Goal: Task Accomplishment & Management: Use online tool/utility

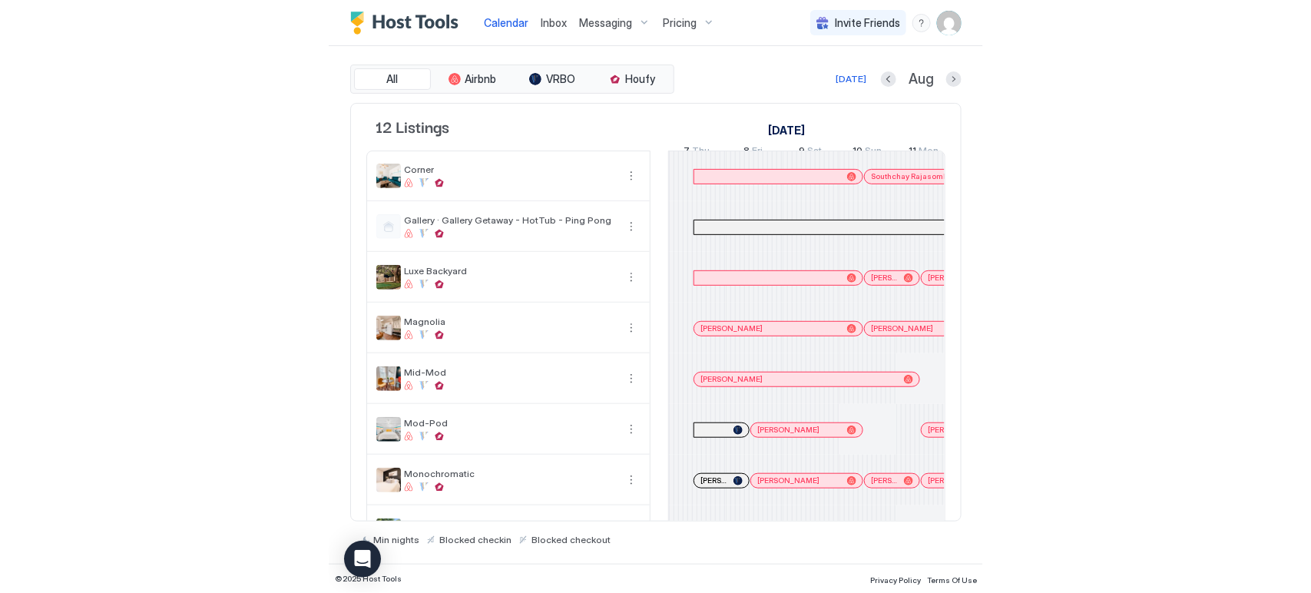
scroll to position [0, 853]
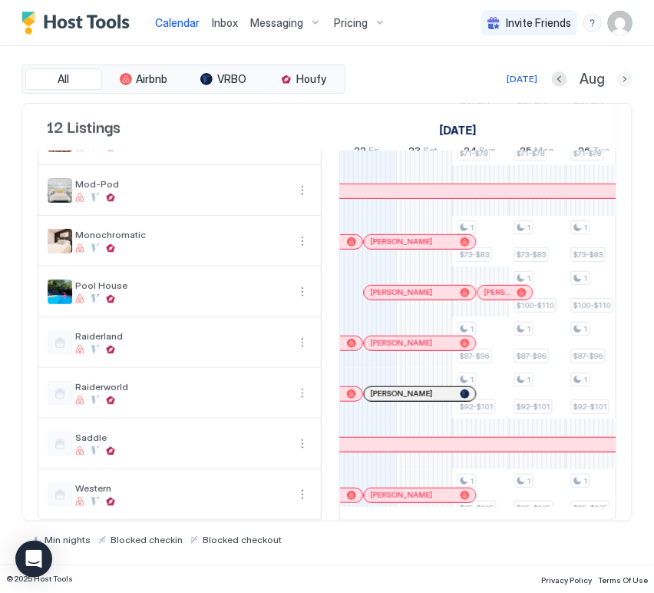
click at [620, 81] on button "Next month" at bounding box center [624, 78] width 15 height 15
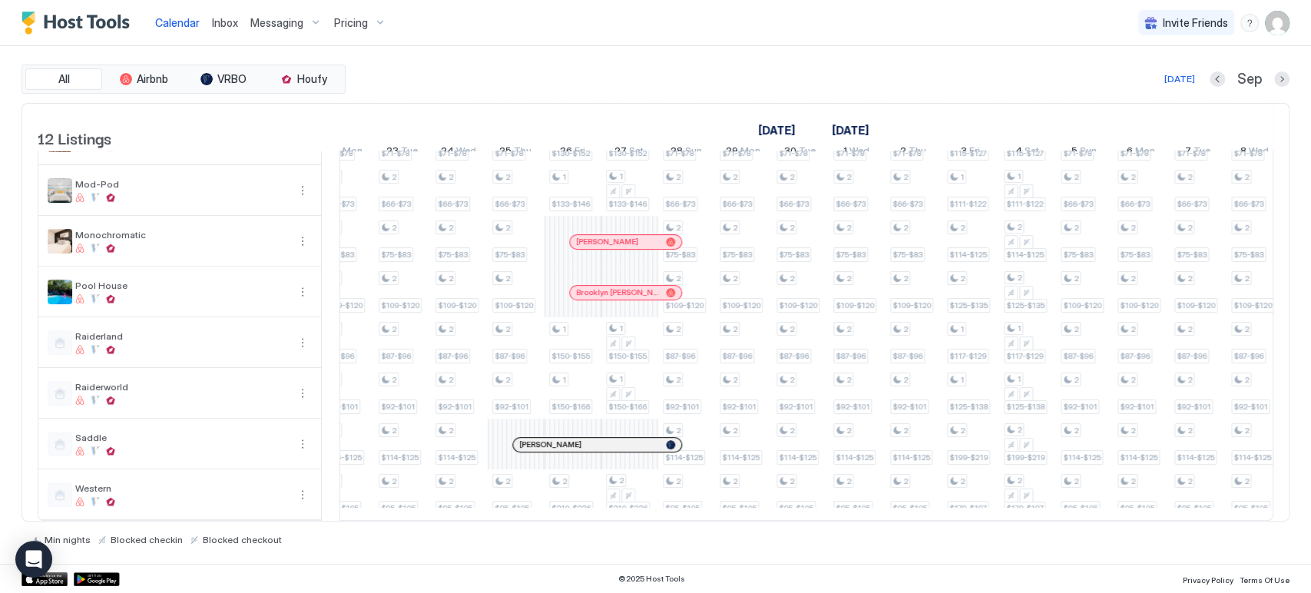
scroll to position [0, 880]
click at [592, 438] on div at bounding box center [593, 444] width 12 height 12
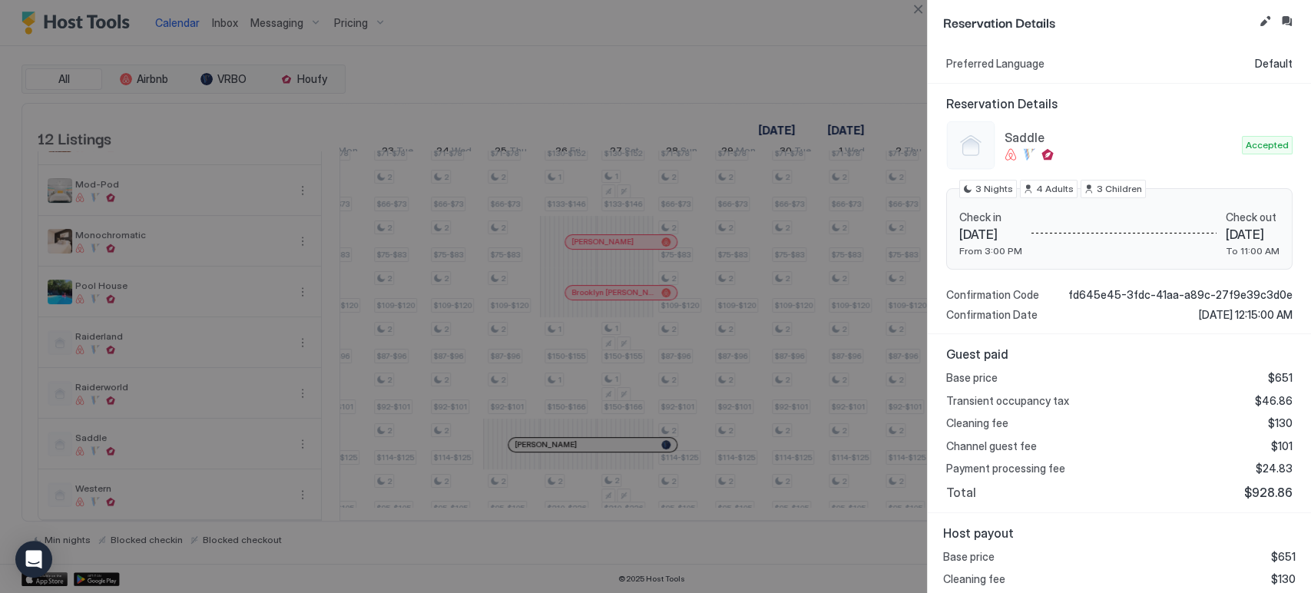
scroll to position [147, 0]
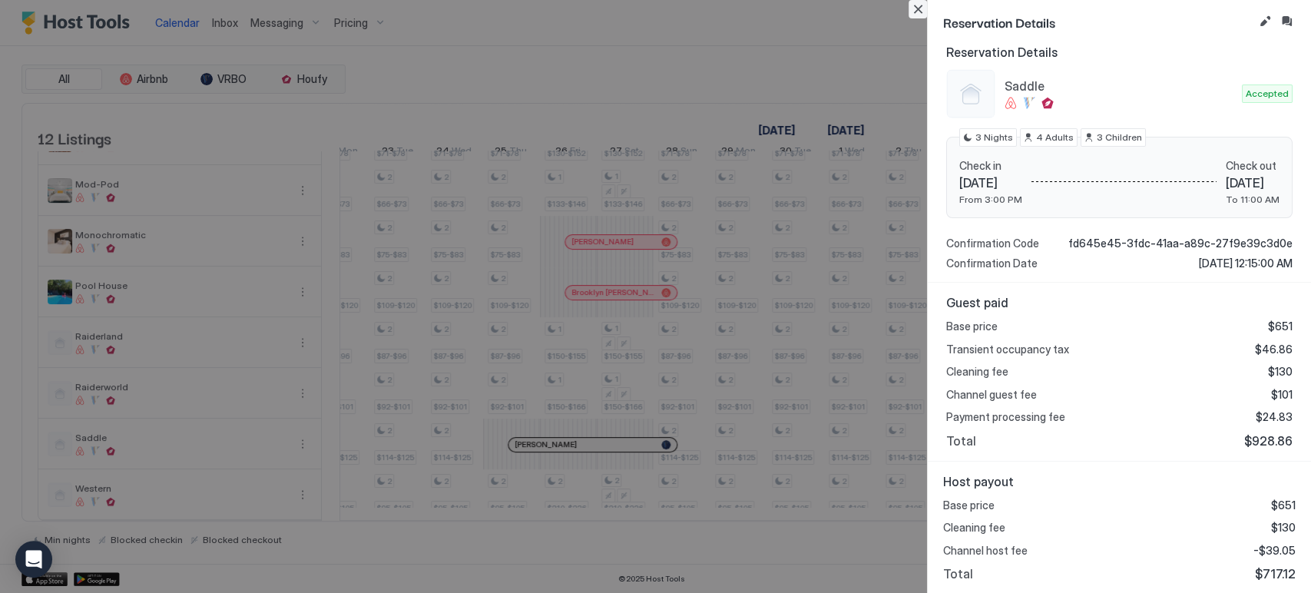
click at [653, 11] on button "Close" at bounding box center [917, 9] width 18 height 18
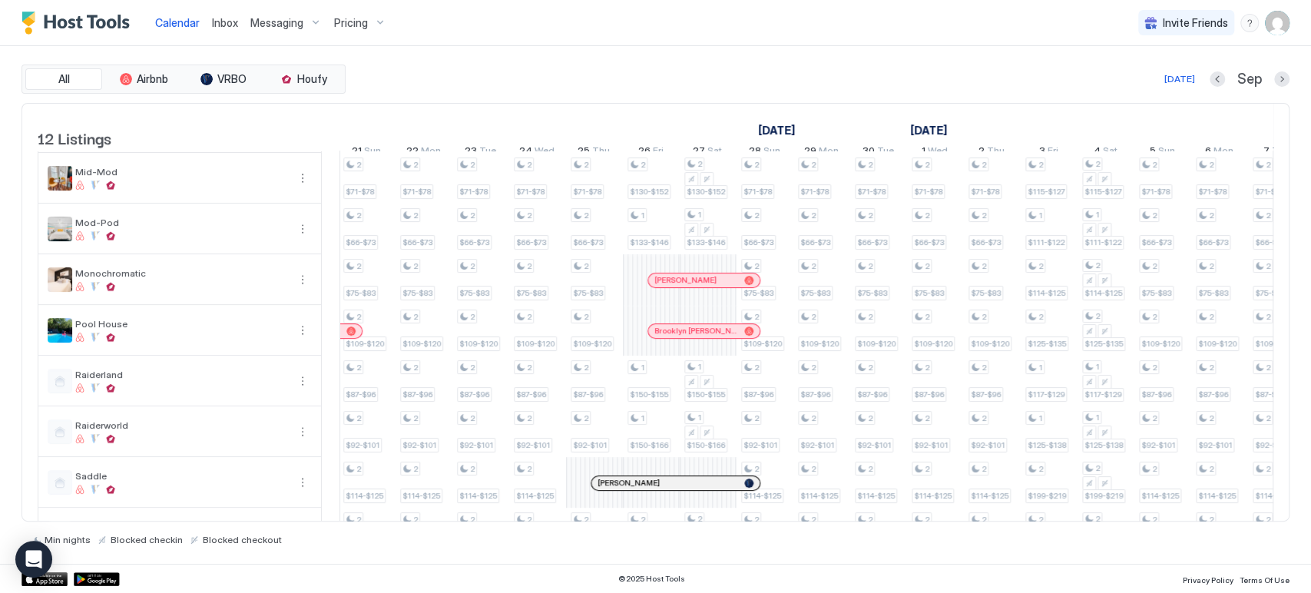
scroll to position [263, 0]
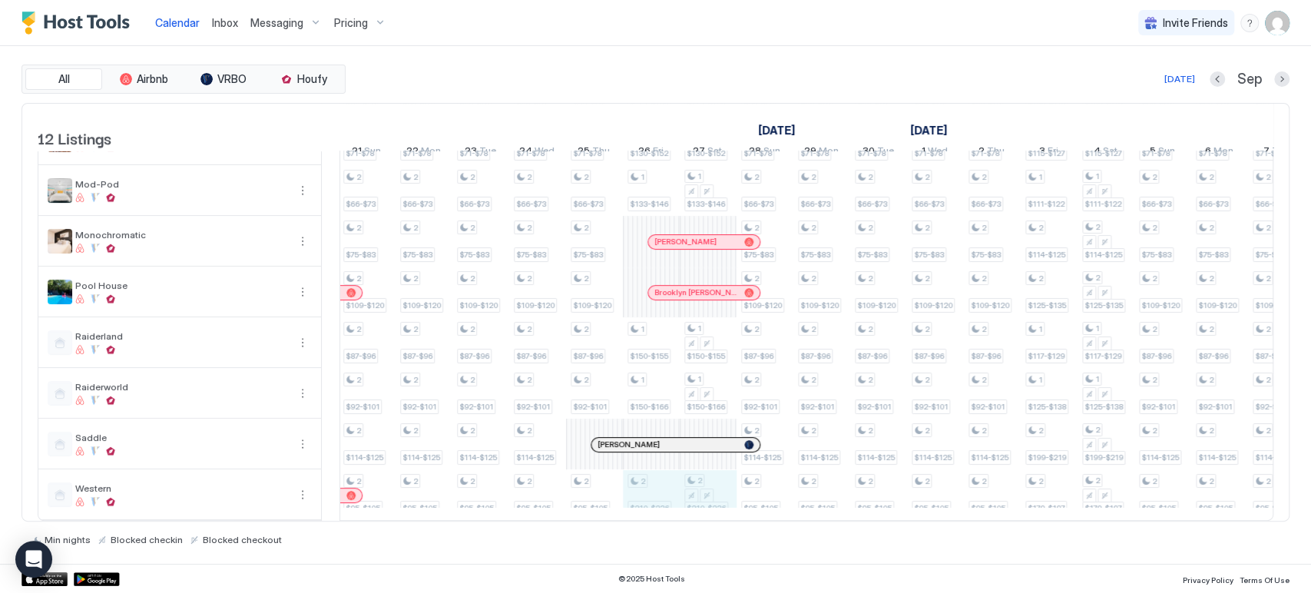
drag, startPoint x: 648, startPoint y: 490, endPoint x: 697, endPoint y: 489, distance: 49.1
click at [653, 489] on div "2 $102-$112 1 $66-$73 1 $71-$78 1 $66-$73 1 $75-$83 1 $109-$120 2 $87-$96 2 $92…" at bounding box center [1134, 215] width 3182 height 607
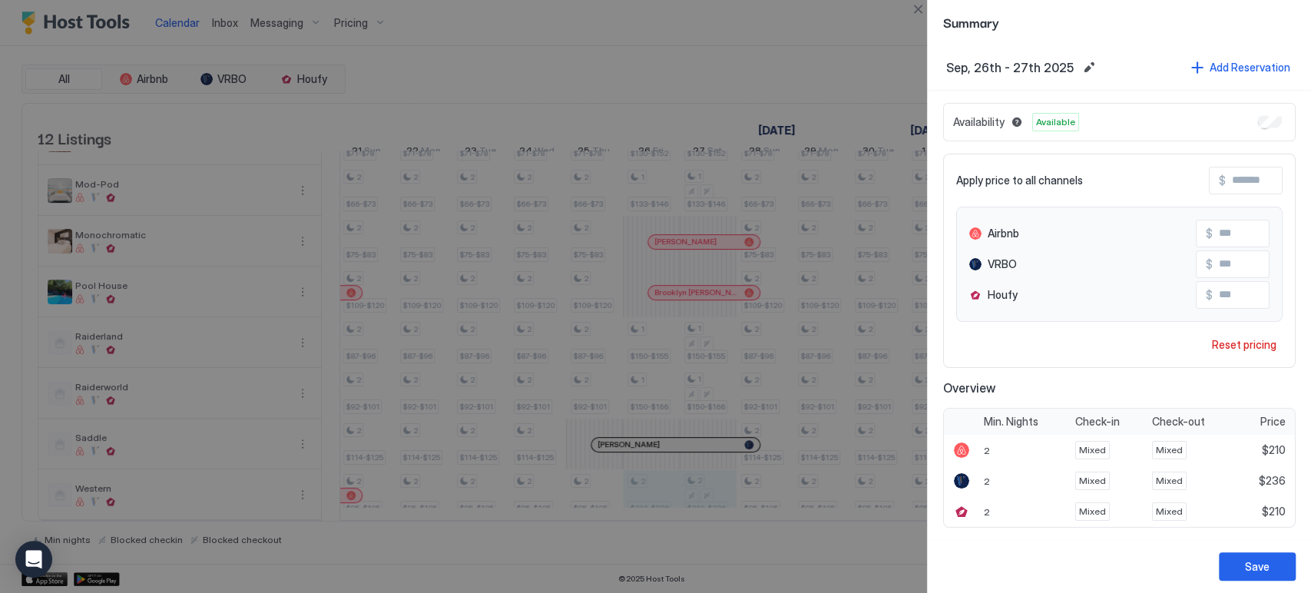
click at [653, 269] on input "Input Field" at bounding box center [1273, 264] width 123 height 26
click at [653, 261] on input "Input Field" at bounding box center [1273, 264] width 123 height 26
type input "*"
type input "***"
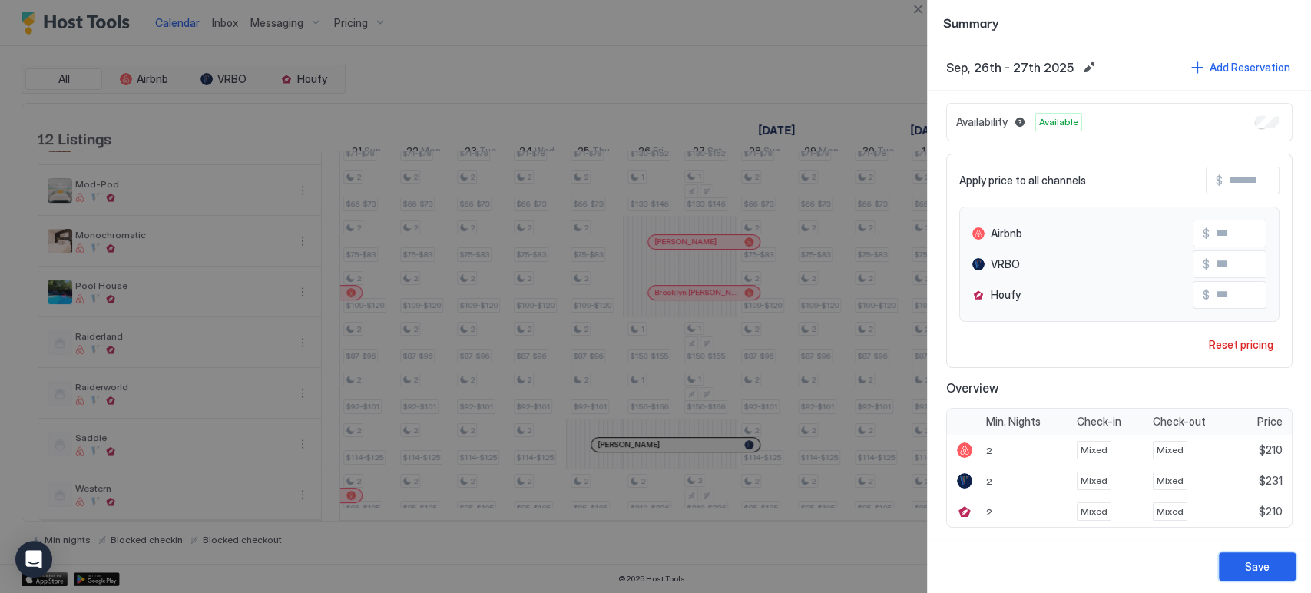
click at [653, 565] on div "Save" at bounding box center [1257, 566] width 25 height 16
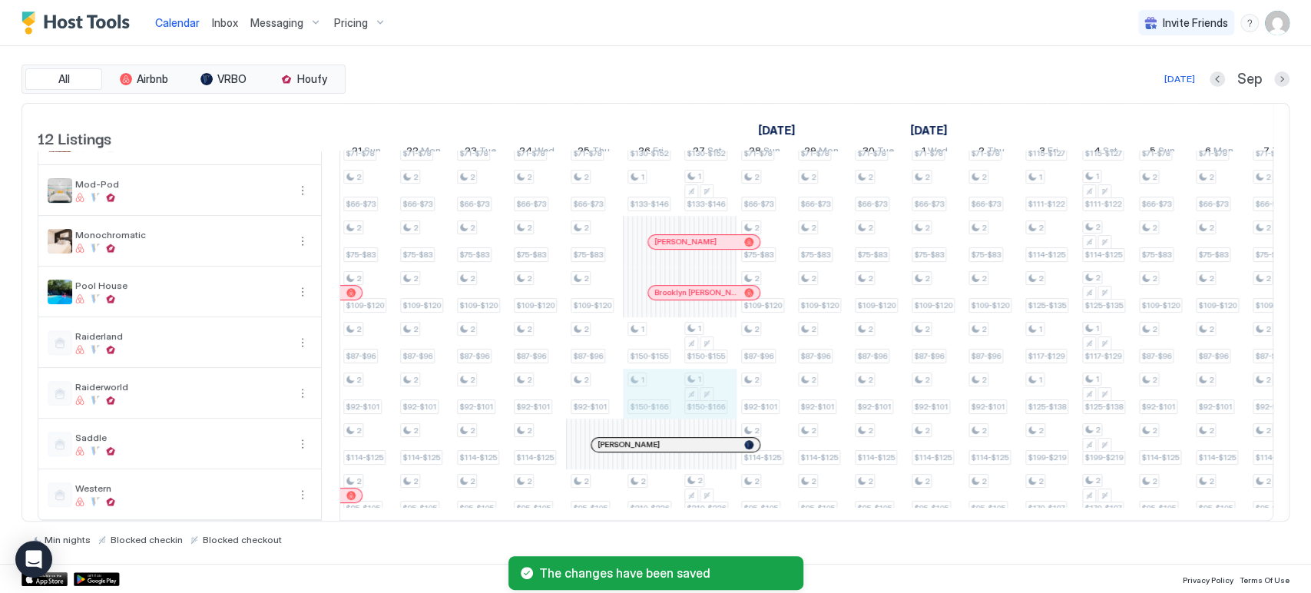
drag, startPoint x: 656, startPoint y: 373, endPoint x: 703, endPoint y: 385, distance: 48.4
click at [653, 385] on div "2 $102-$112 1 $66-$73 1 $71-$78 1 $66-$73 1 $75-$83 1 $109-$120 2 $87-$96 2 $92…" at bounding box center [1134, 215] width 3182 height 607
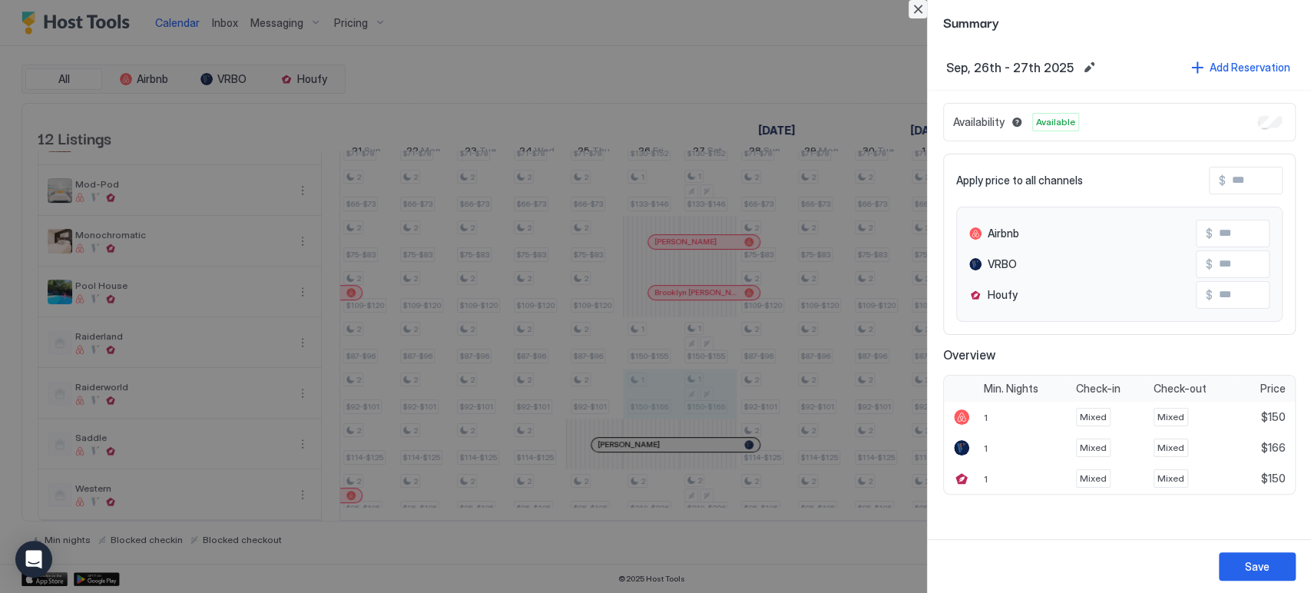
click at [653, 8] on button "Close" at bounding box center [917, 9] width 18 height 18
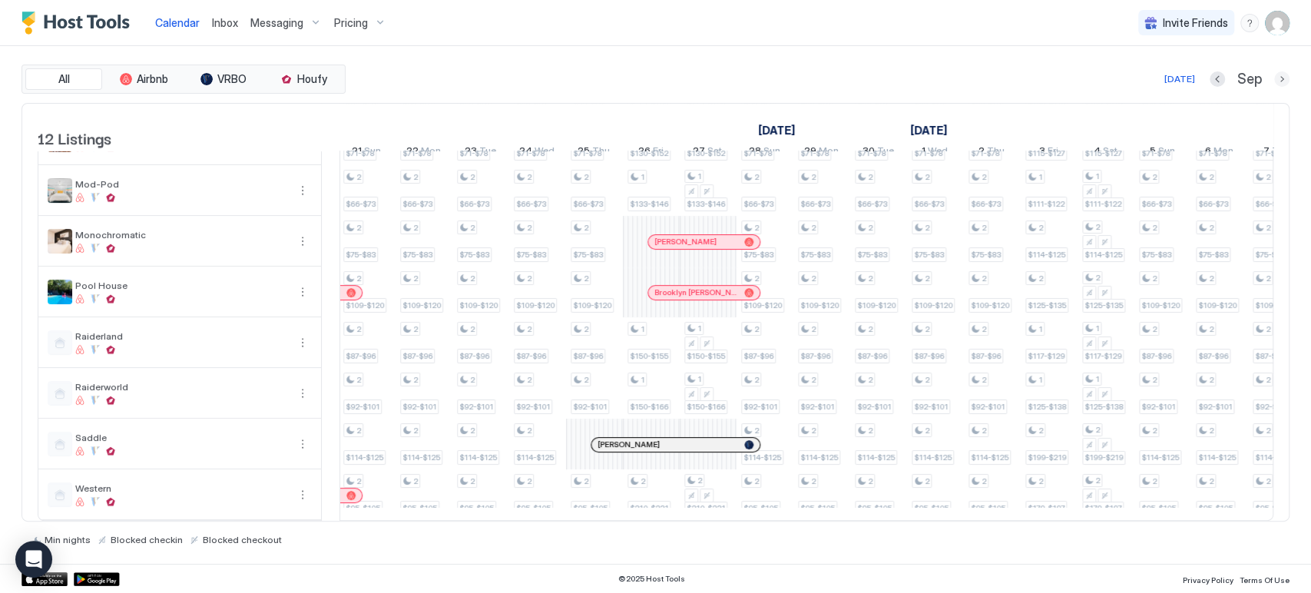
click at [653, 78] on button "Next month" at bounding box center [1281, 78] width 15 height 15
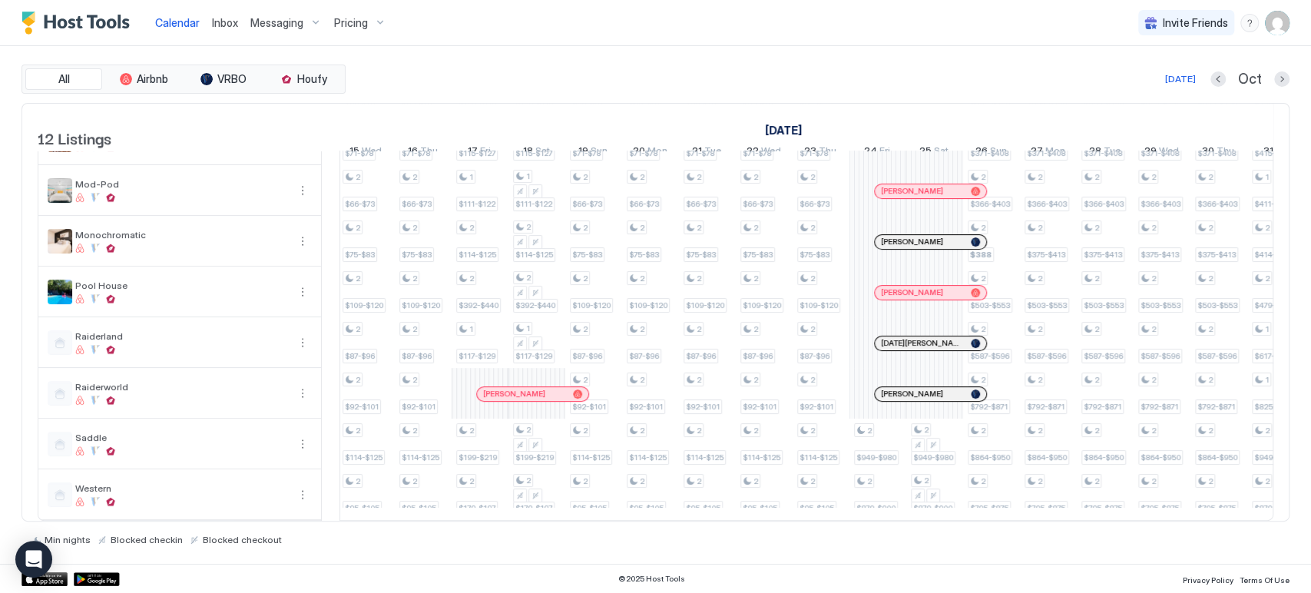
scroll to position [0, 435]
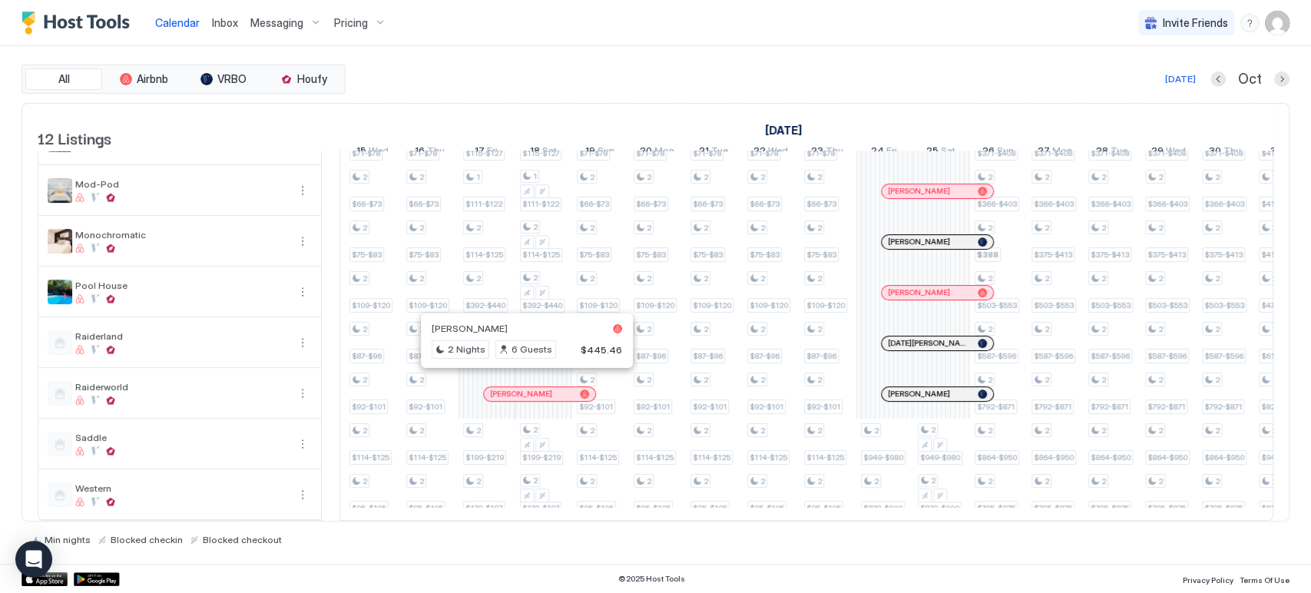
click at [520, 388] on div at bounding box center [520, 394] width 12 height 12
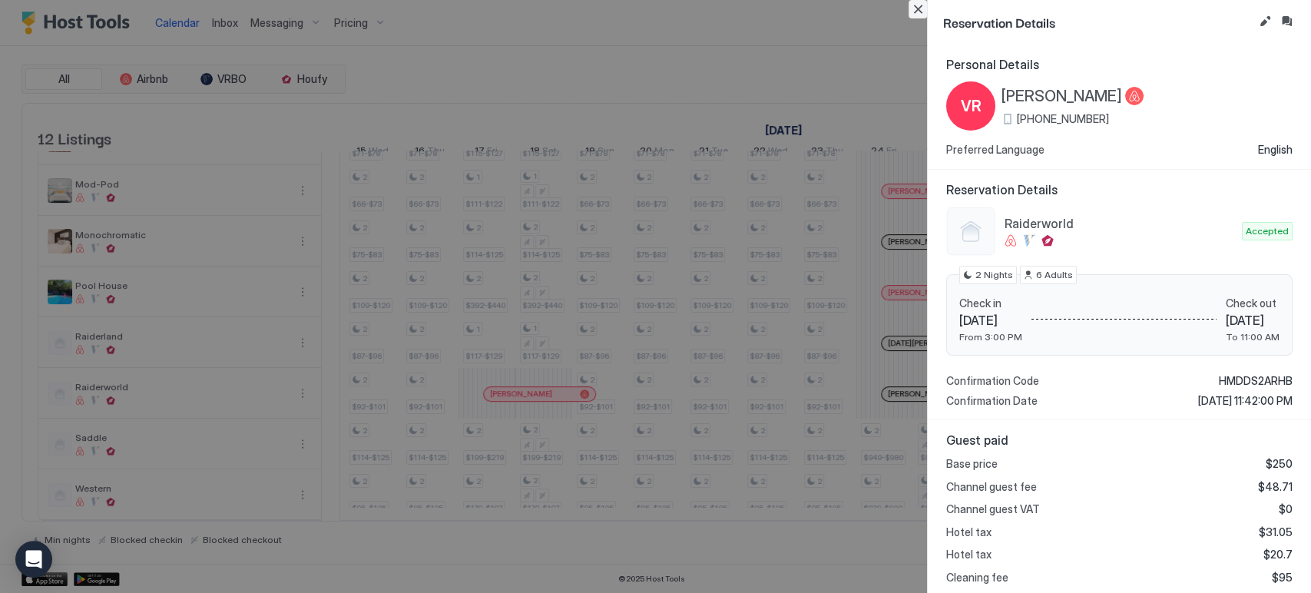
click at [653, 9] on button "Close" at bounding box center [917, 9] width 18 height 18
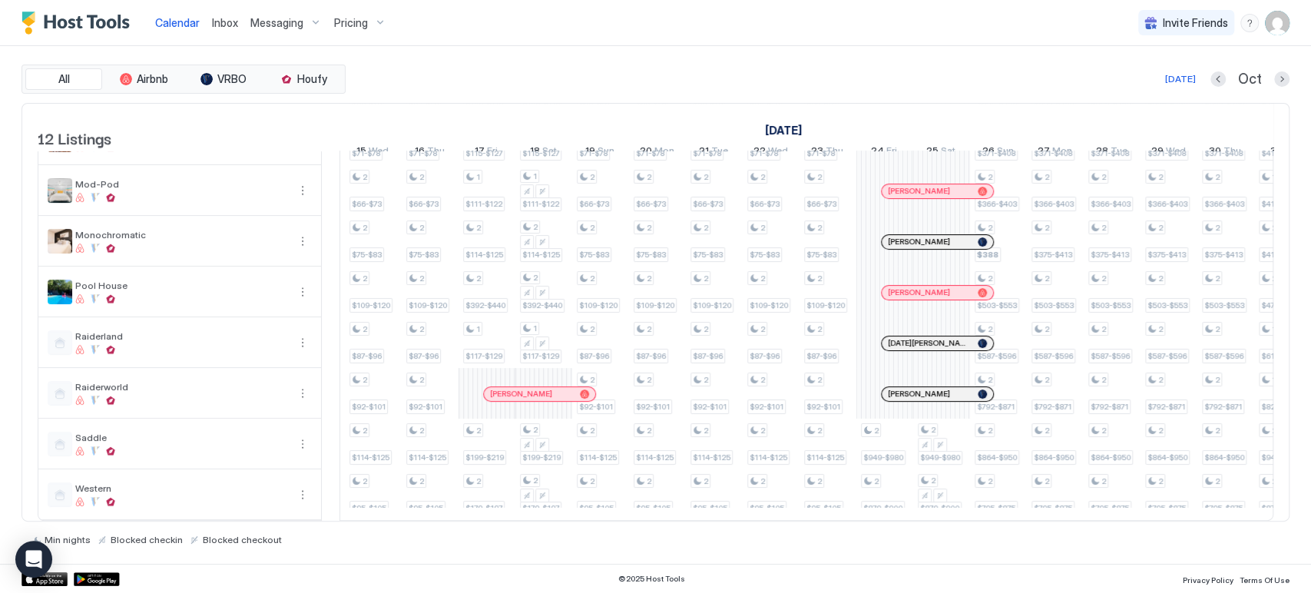
drag, startPoint x: 614, startPoint y: 521, endPoint x: 623, endPoint y: 521, distance: 9.2
click at [623, 521] on div "Min nights Blocked checkin Blocked checkout" at bounding box center [655, 533] width 1268 height 24
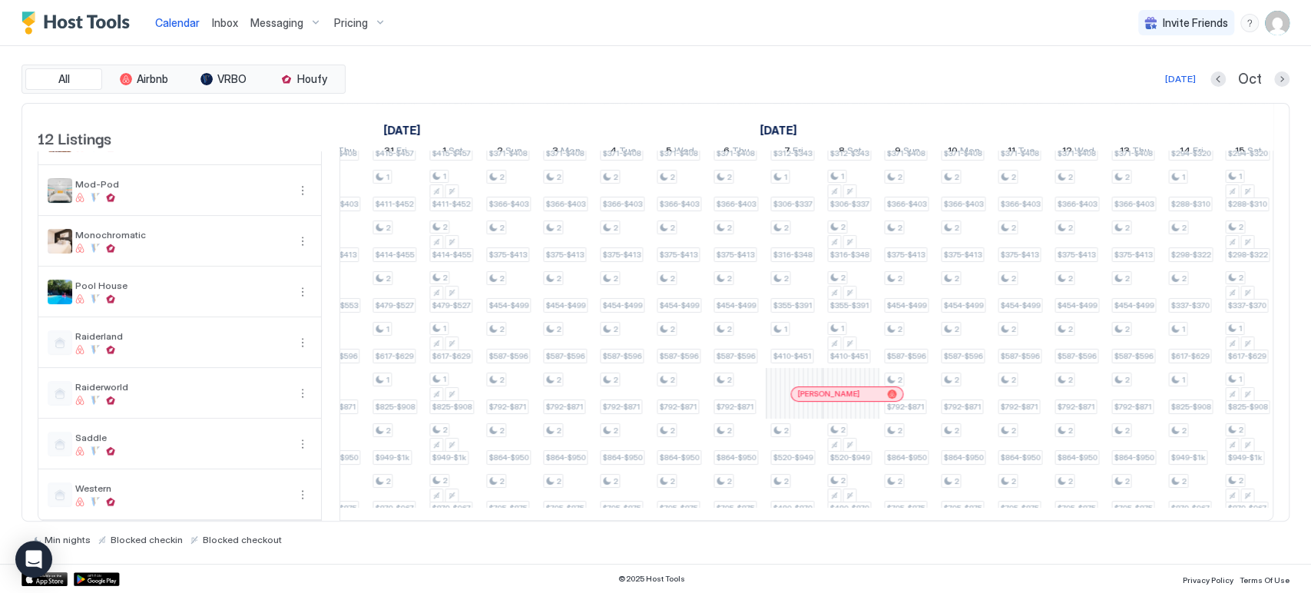
click at [653, 388] on div at bounding box center [849, 394] width 12 height 12
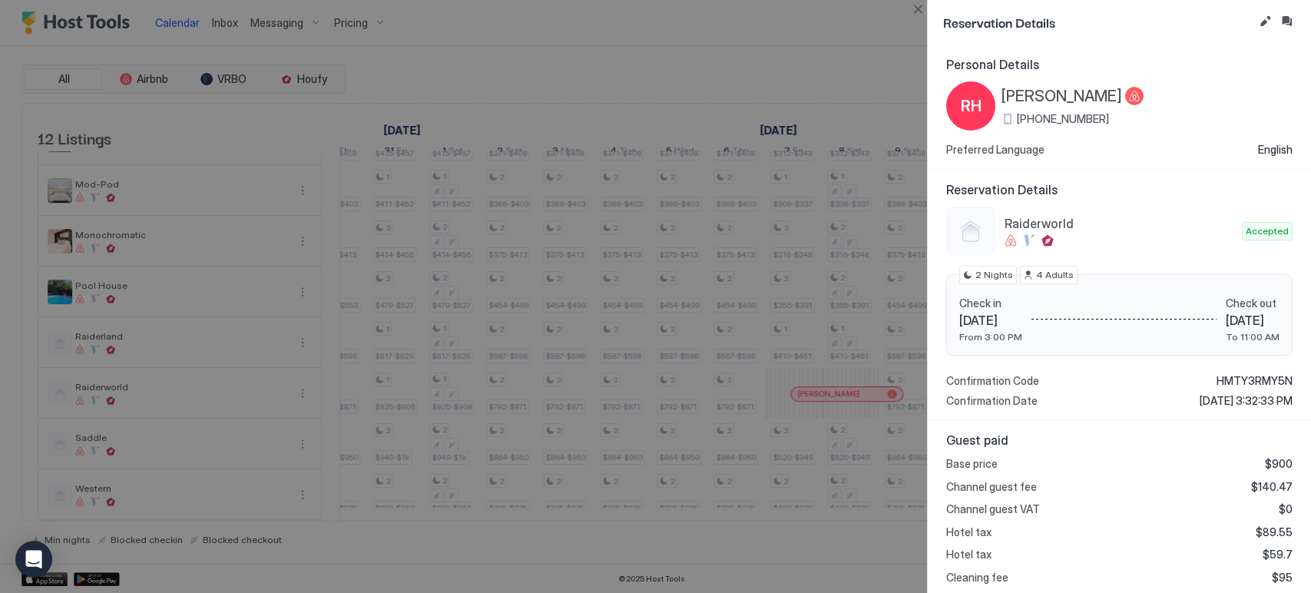
click at [653, 18] on div at bounding box center [655, 296] width 1311 height 593
click at [653, 12] on button "Close" at bounding box center [917, 9] width 18 height 18
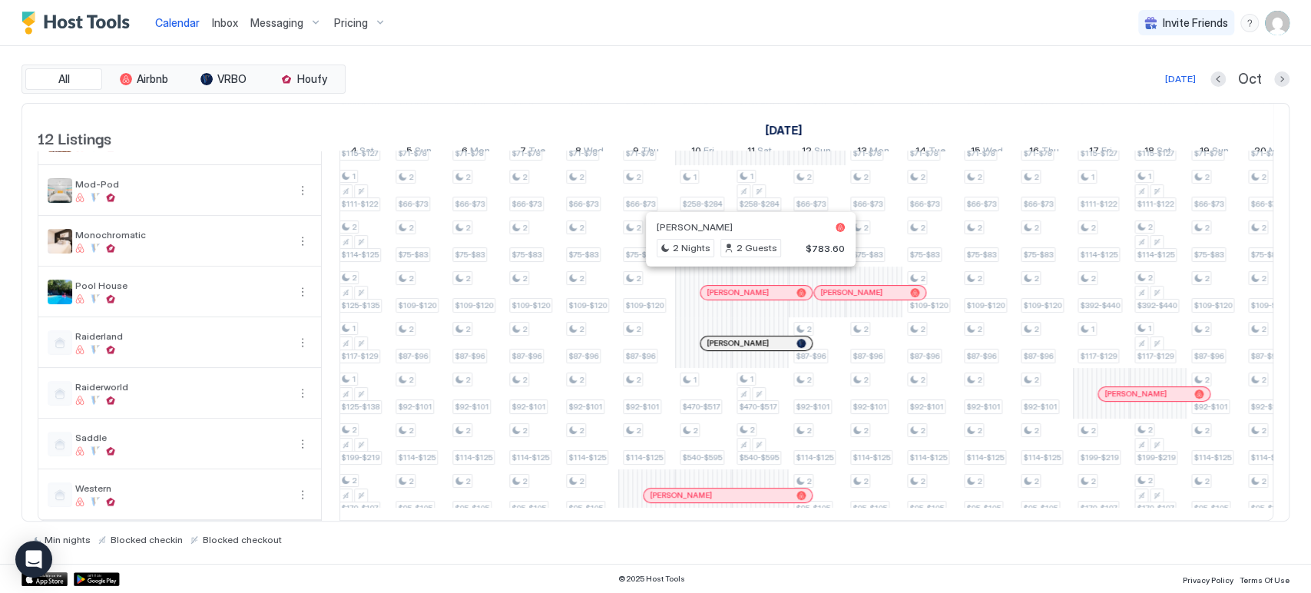
click at [653, 286] on div at bounding box center [745, 292] width 12 height 12
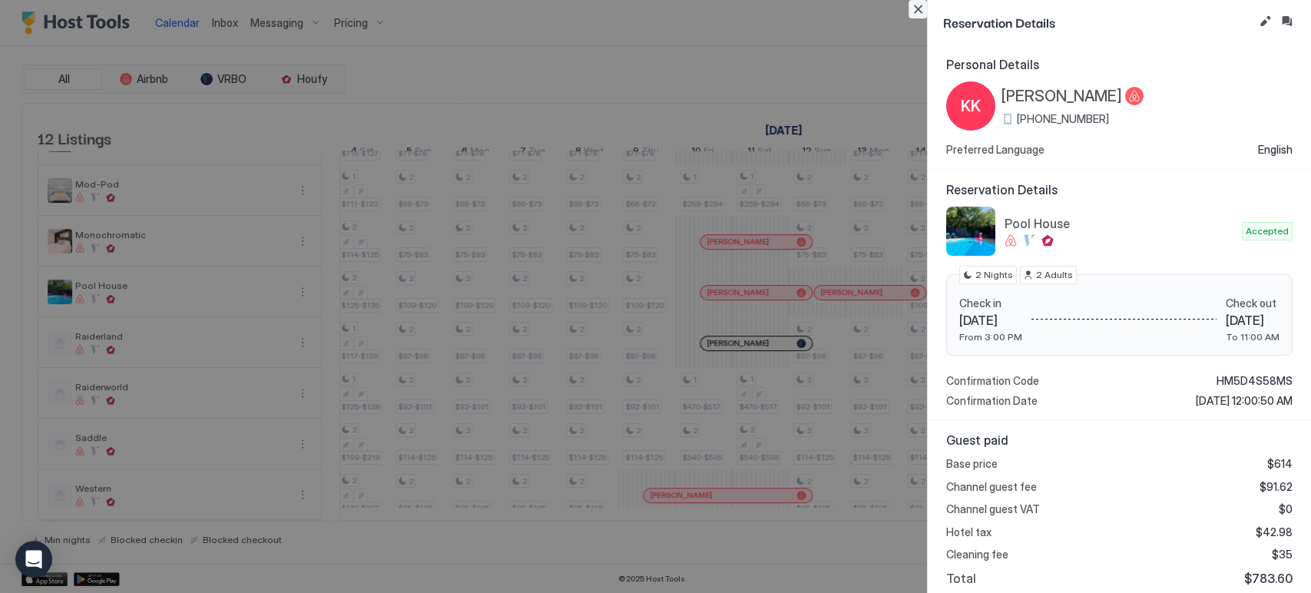
click at [653, 8] on button "Close" at bounding box center [917, 9] width 18 height 18
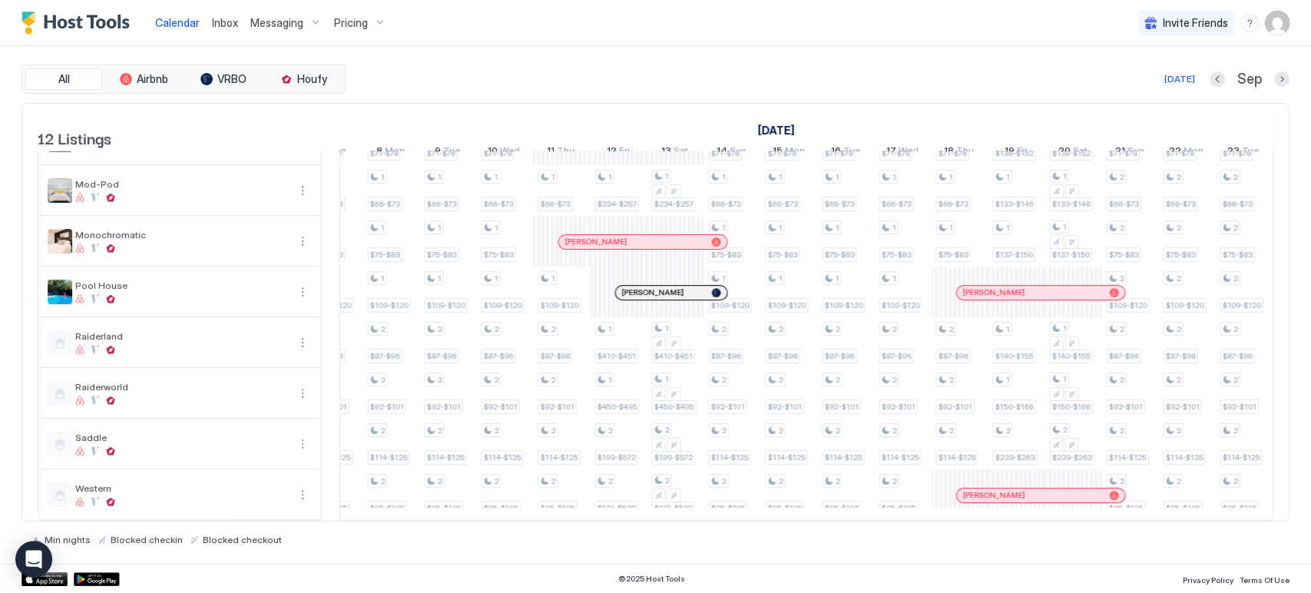
scroll to position [0, 1766]
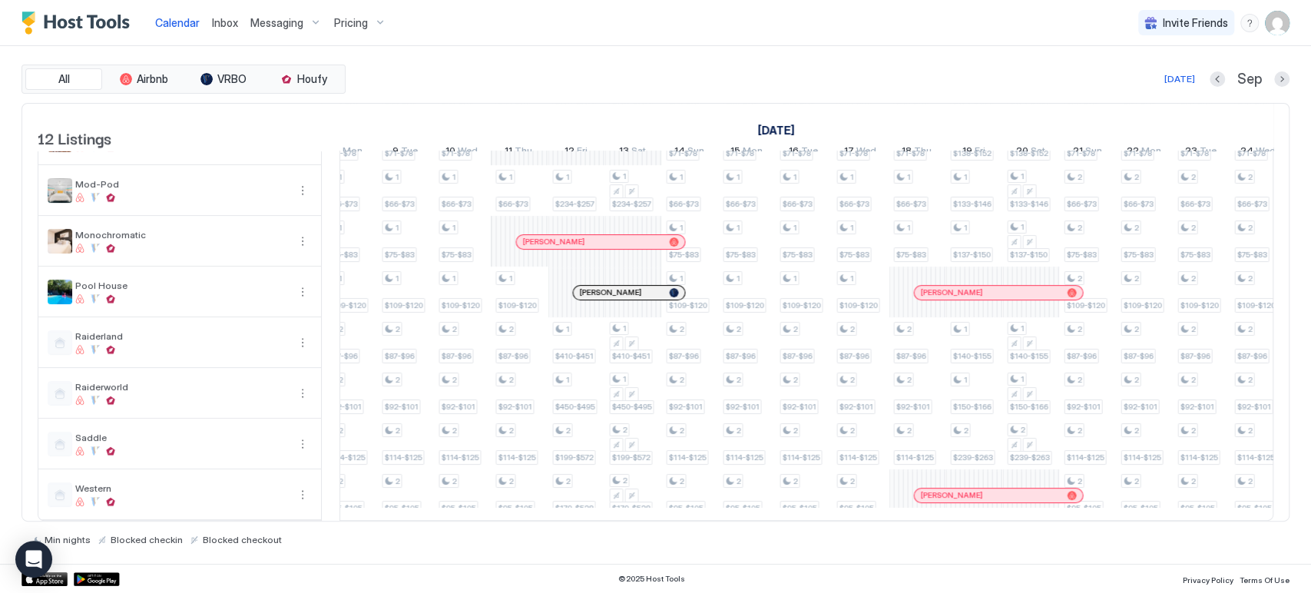
click at [653, 286] on div at bounding box center [994, 292] width 12 height 12
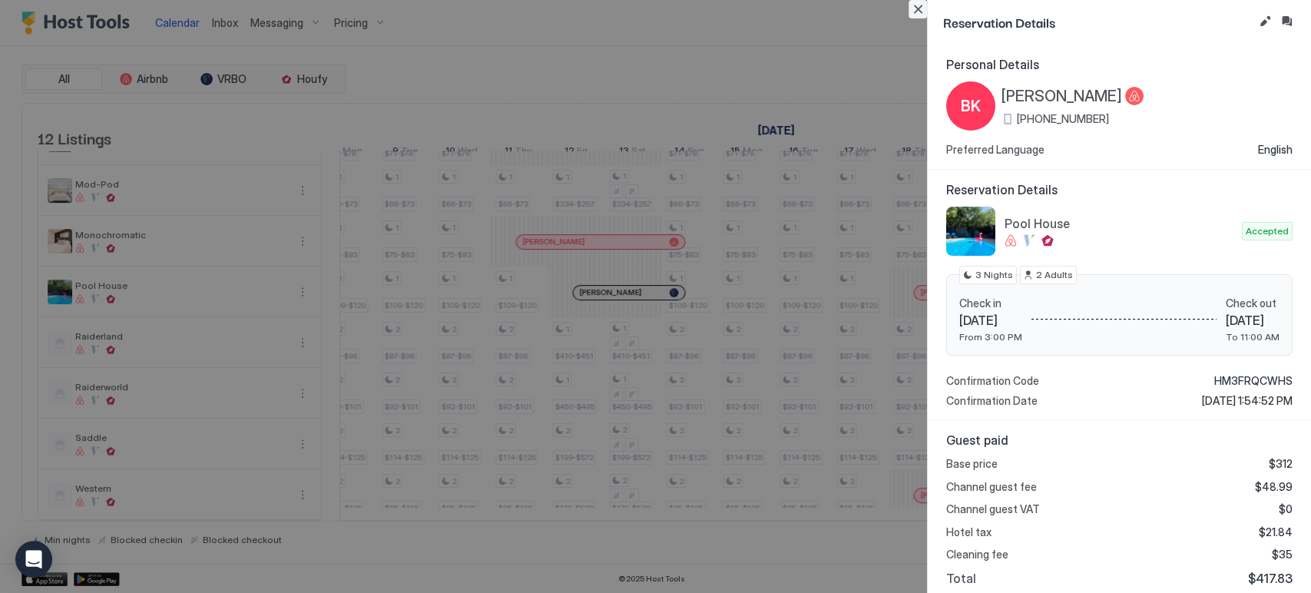
click at [653, 12] on button "Close" at bounding box center [917, 9] width 18 height 18
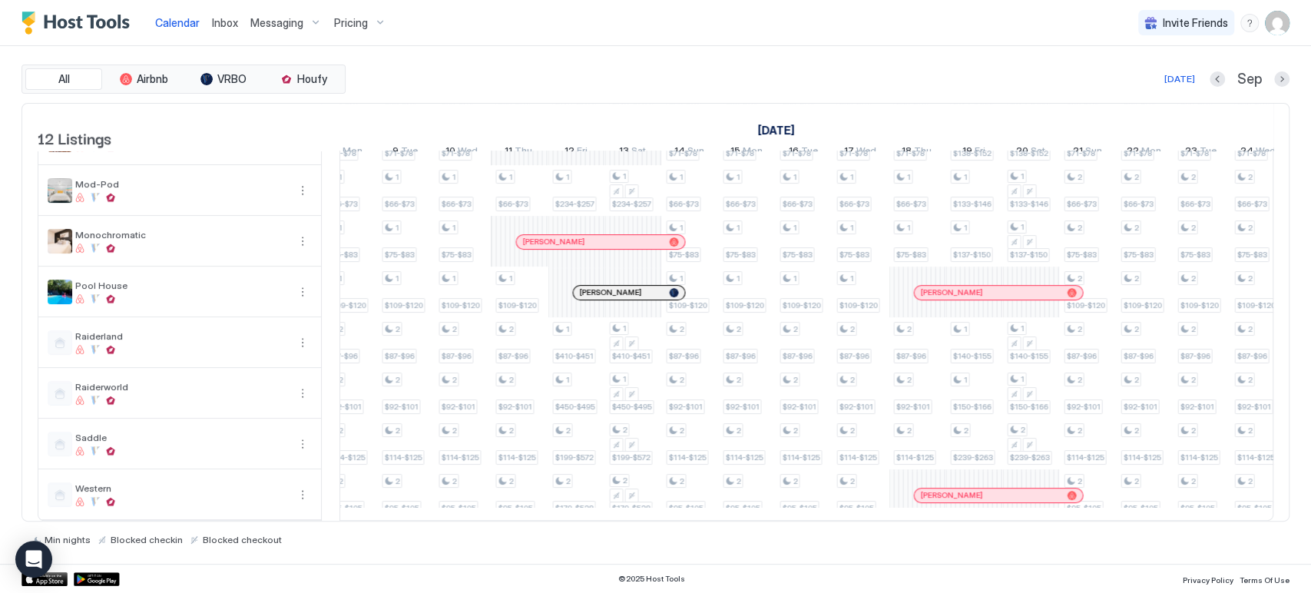
click at [0, 0] on div at bounding box center [0, 0] width 0 height 0
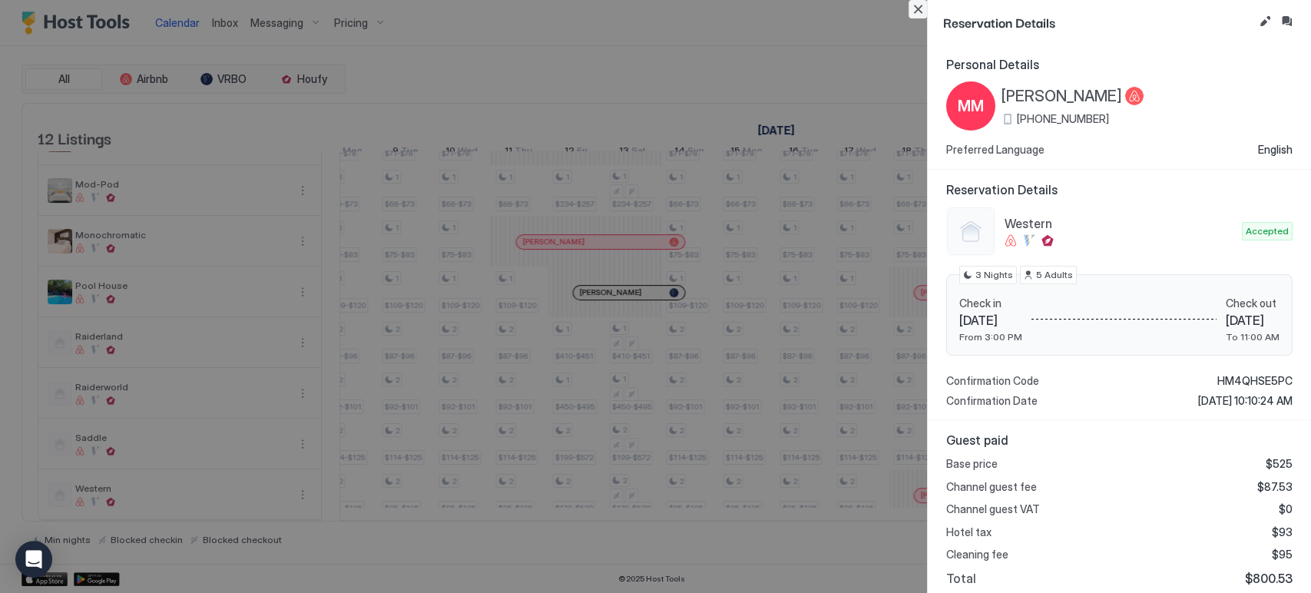
click at [653, 14] on button "Close" at bounding box center [917, 9] width 18 height 18
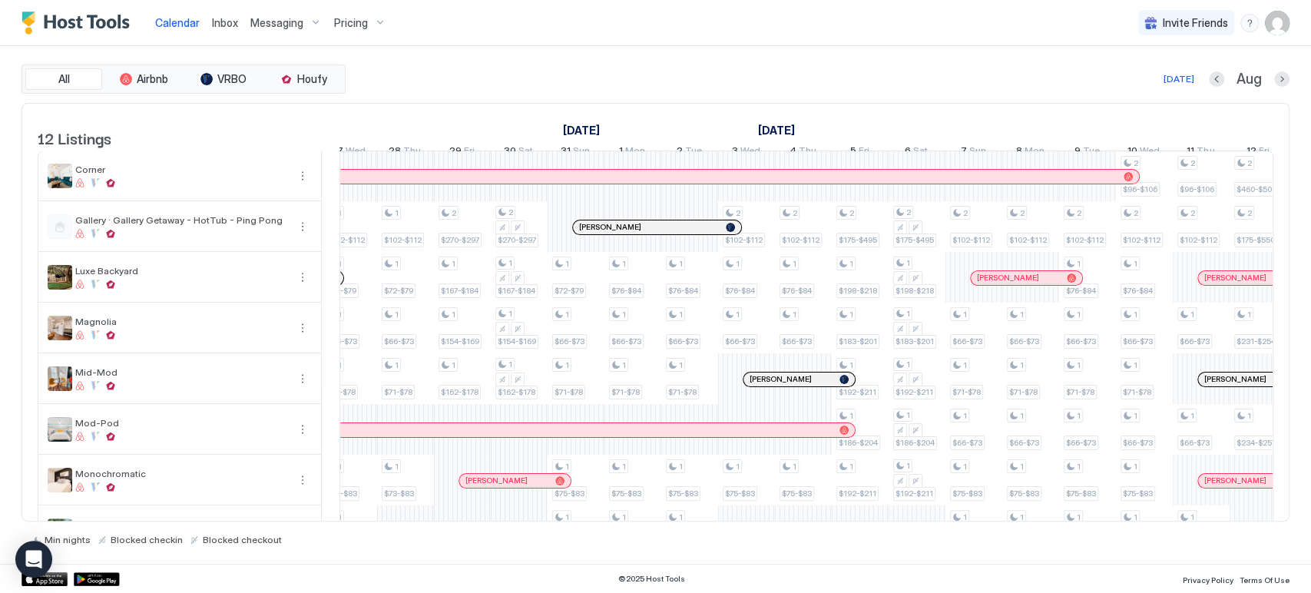
drag, startPoint x: 803, startPoint y: 521, endPoint x: 771, endPoint y: 522, distance: 32.3
click at [653, 529] on div "Min nights Blocked checkin Blocked checkout" at bounding box center [655, 533] width 1268 height 24
drag, startPoint x: 771, startPoint y: 522, endPoint x: 713, endPoint y: 521, distance: 58.4
click at [653, 524] on div "Min nights Blocked checkin Blocked checkout" at bounding box center [655, 533] width 1268 height 24
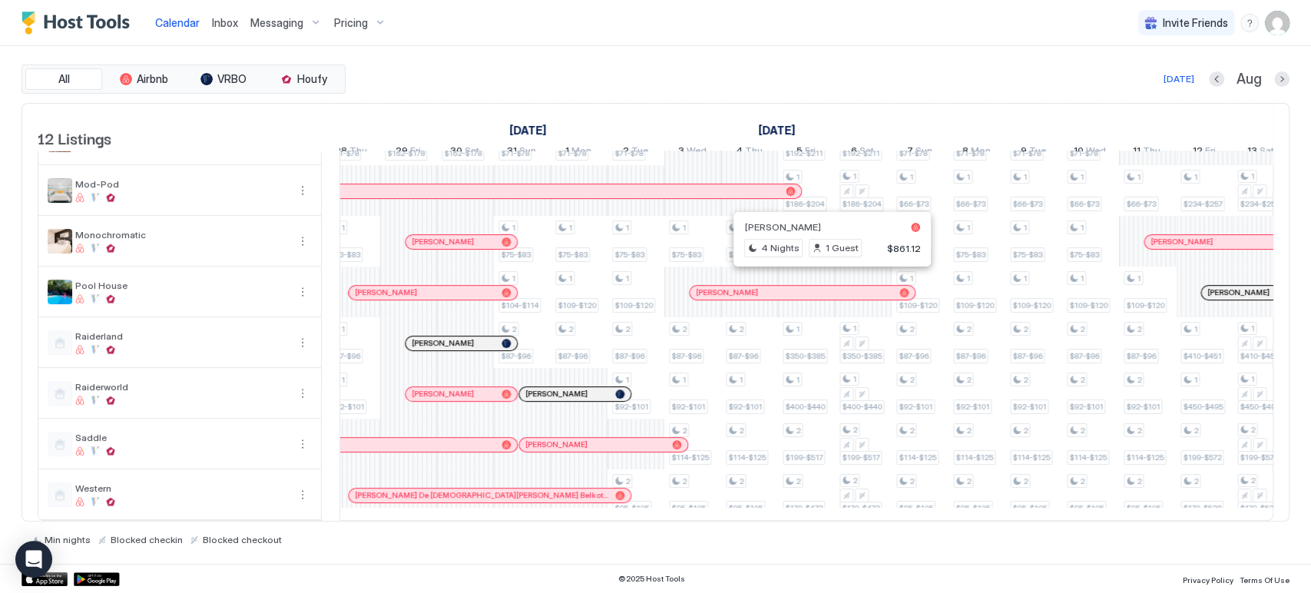
click at [653, 286] on div at bounding box center [828, 292] width 12 height 12
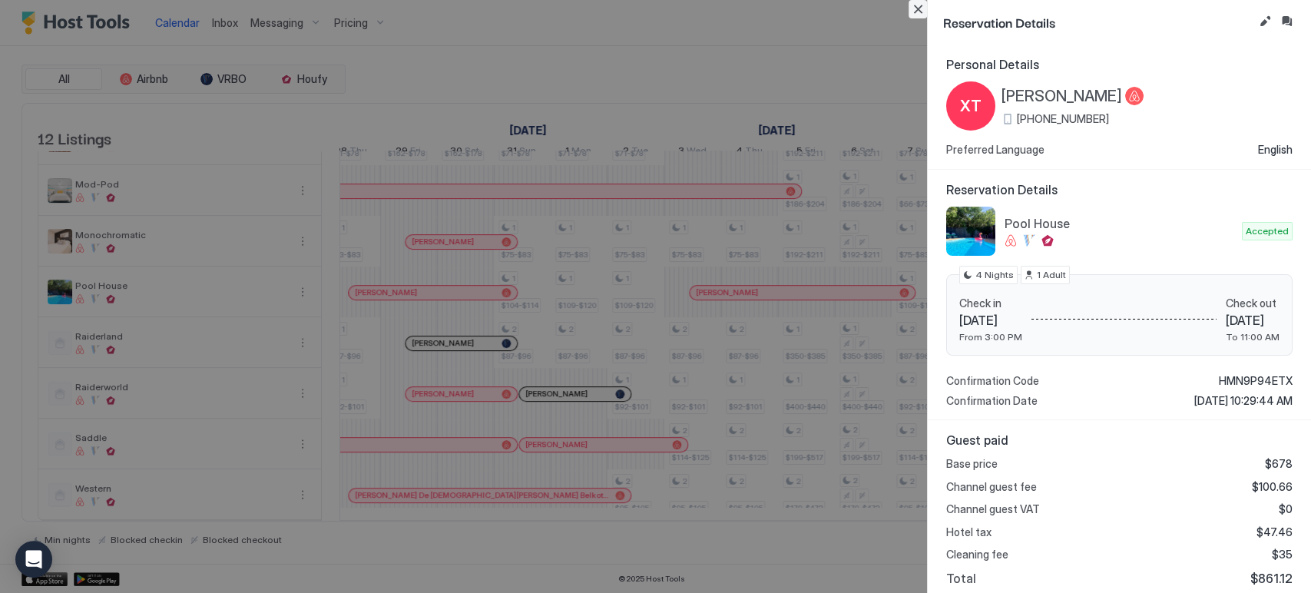
click at [653, 14] on button "Close" at bounding box center [917, 9] width 18 height 18
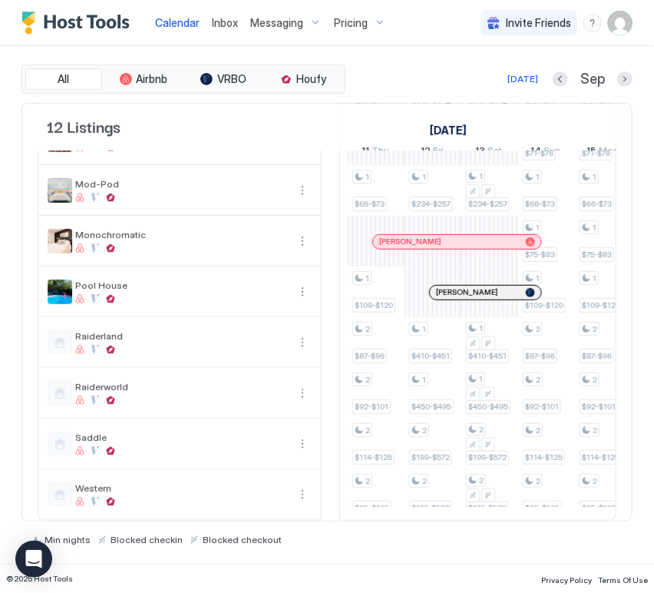
click at [500, 521] on div "Min nights Blocked checkin Blocked checkout" at bounding box center [326, 533] width 611 height 24
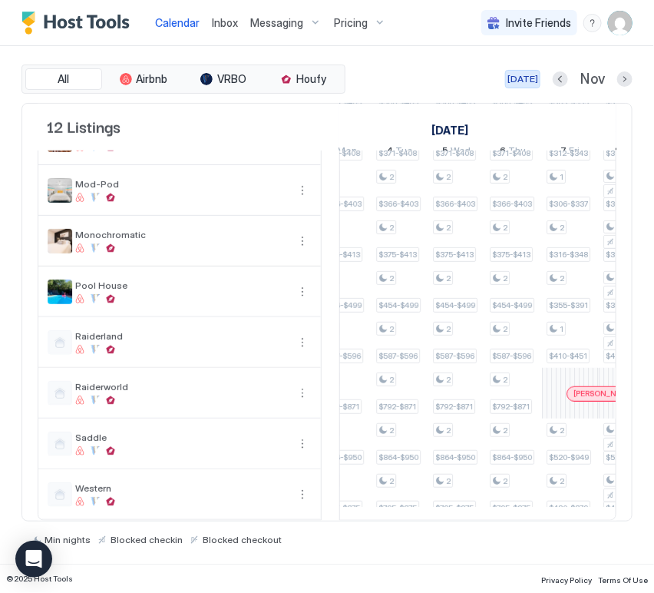
click at [535, 78] on div "[DATE]" at bounding box center [523, 79] width 31 height 14
